Goal: Transaction & Acquisition: Purchase product/service

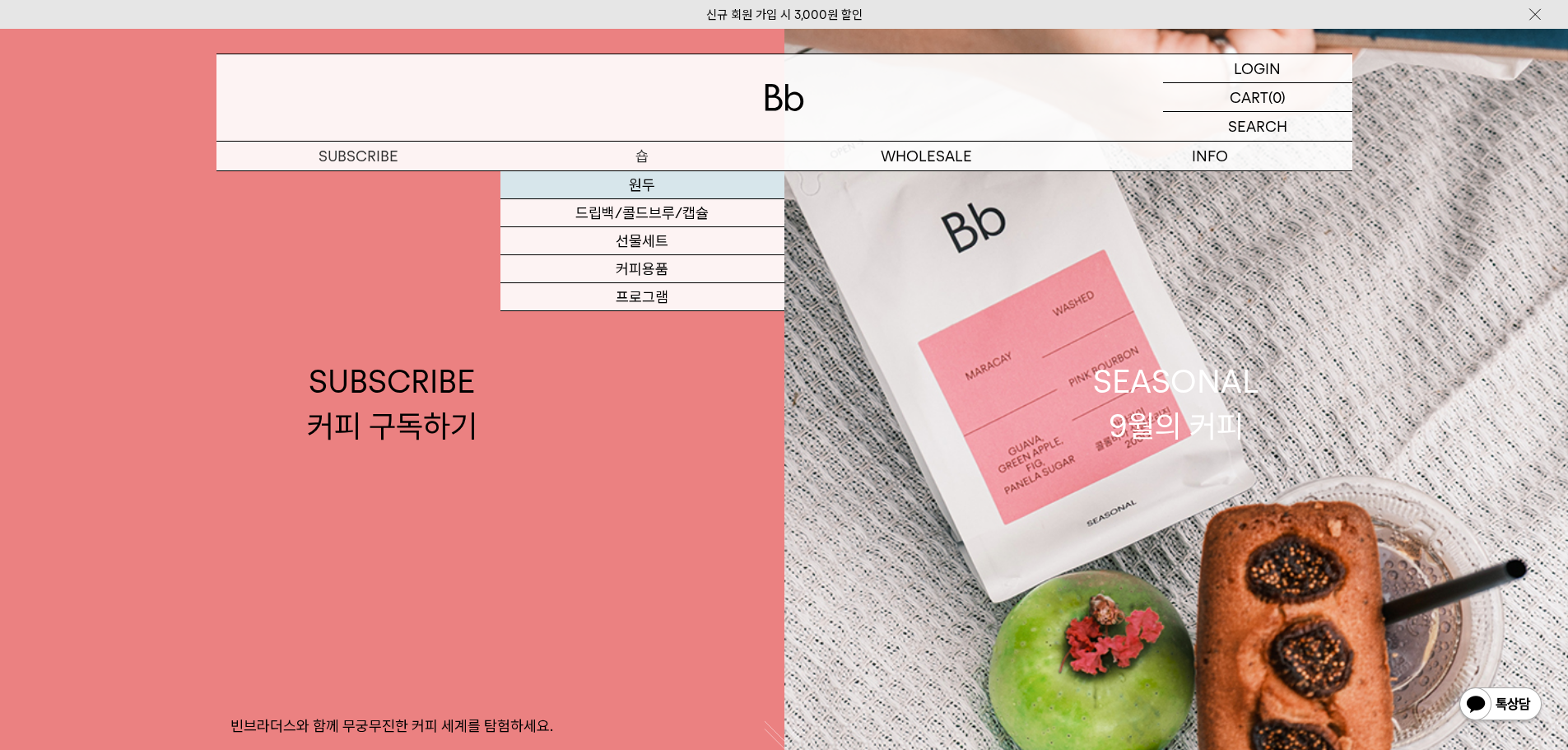
click at [651, 183] on link "원두" at bounding box center [642, 185] width 284 height 28
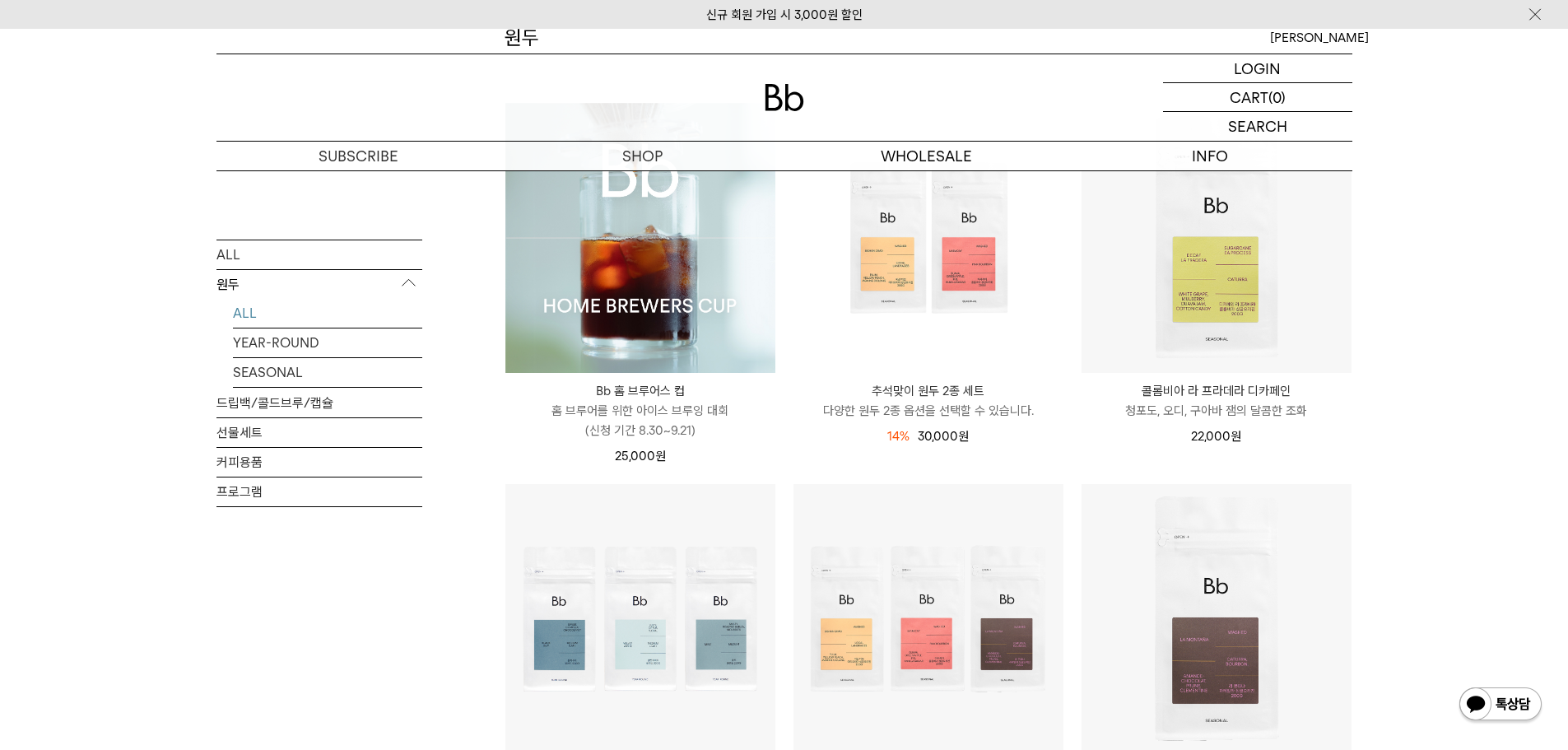
scroll to position [155, 0]
